Goal: Information Seeking & Learning: Find specific fact

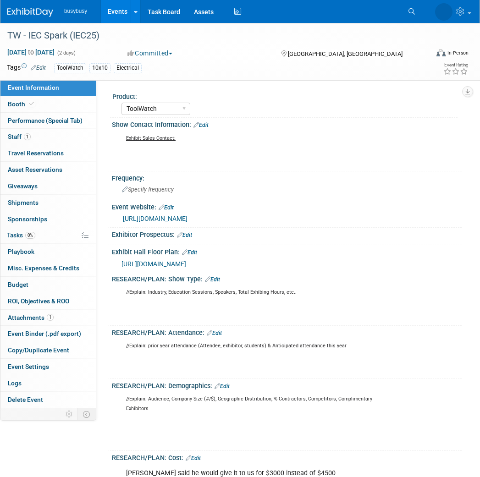
select select "ToolWatch"
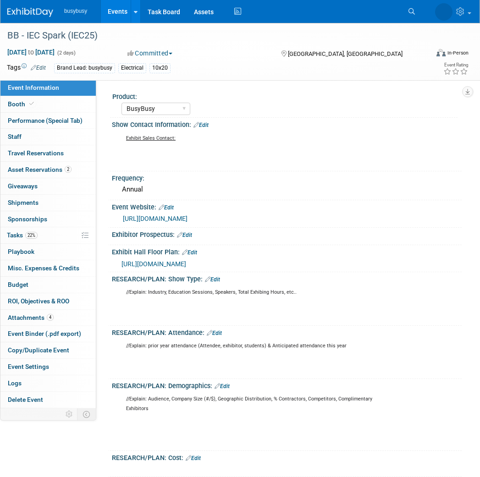
select select "BusyBusy"
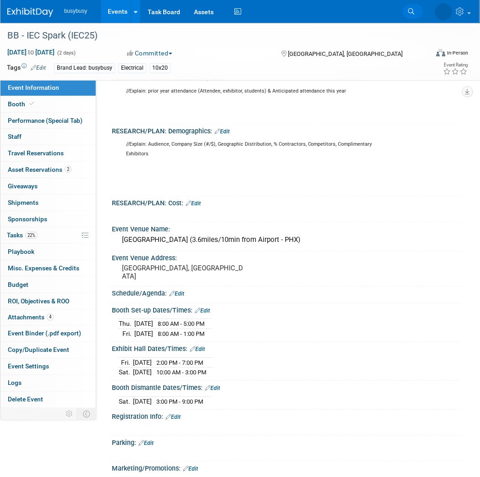
click at [410, 12] on icon at bounding box center [412, 11] width 6 height 6
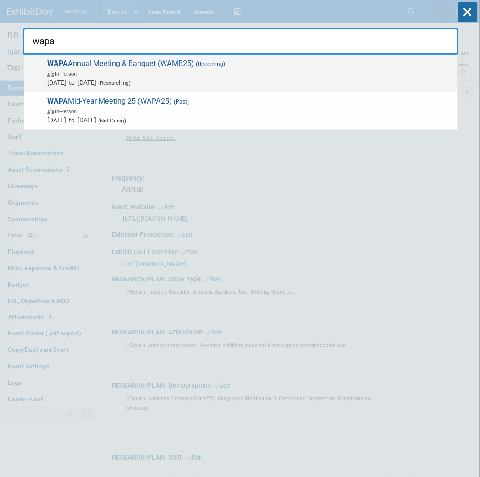
type input "wapa"
click at [229, 78] on span "Nov 13, 2025 to Nov 14, 2025 (Researching)" at bounding box center [250, 82] width 406 height 9
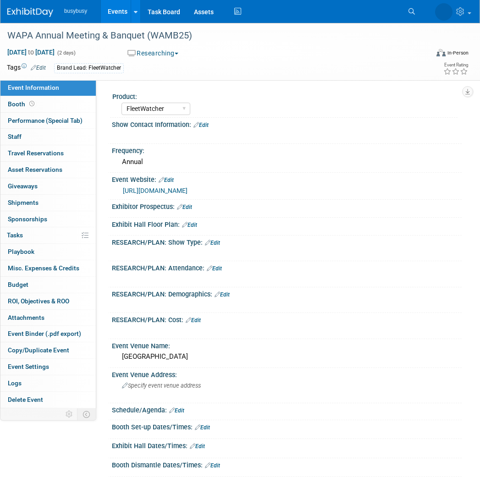
select select "FleetWatcher"
click at [188, 189] on link "https://www.asphaltwa.com/events/wapa-annual-meeting-statewide-paving-awards-ba…" at bounding box center [155, 190] width 65 height 7
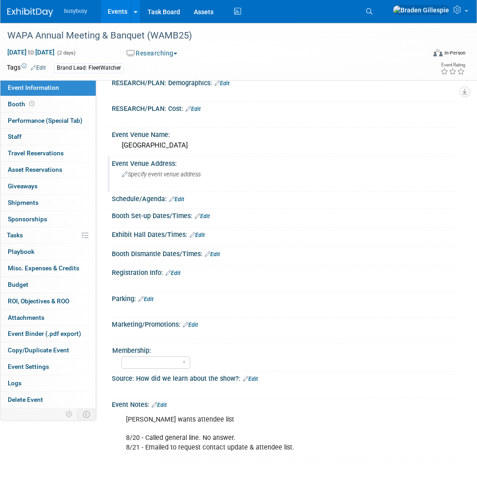
scroll to position [288, 0]
